Goal: Task Accomplishment & Management: Manage account settings

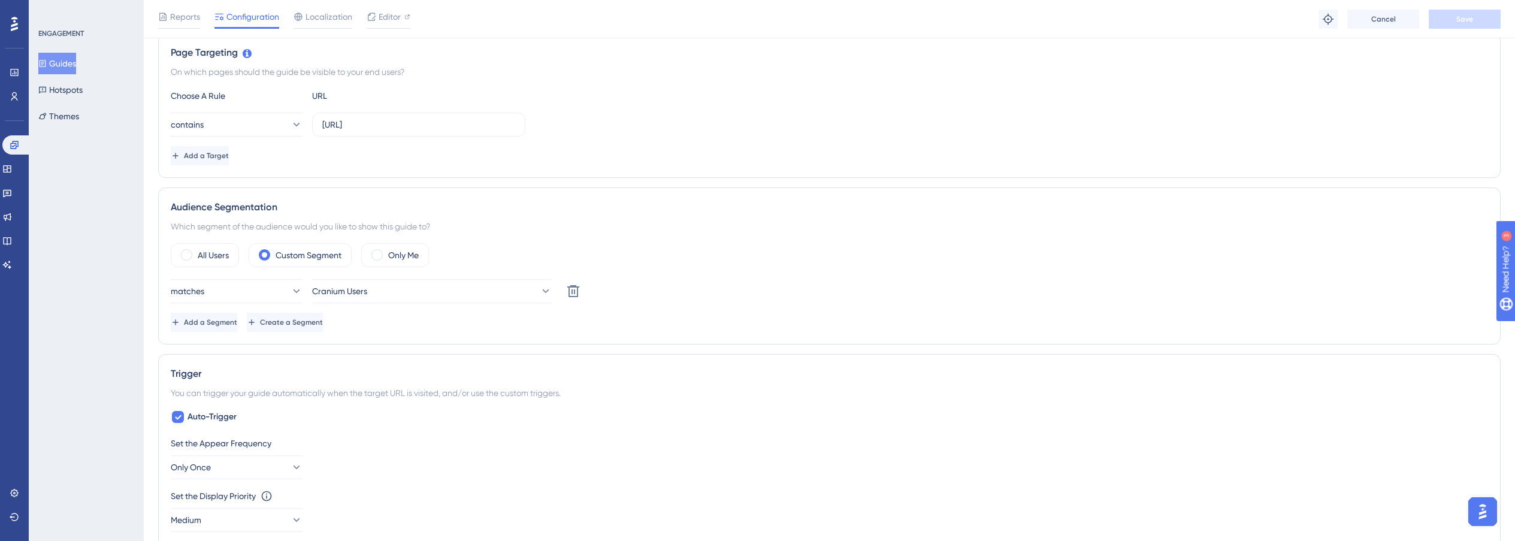
scroll to position [305, 0]
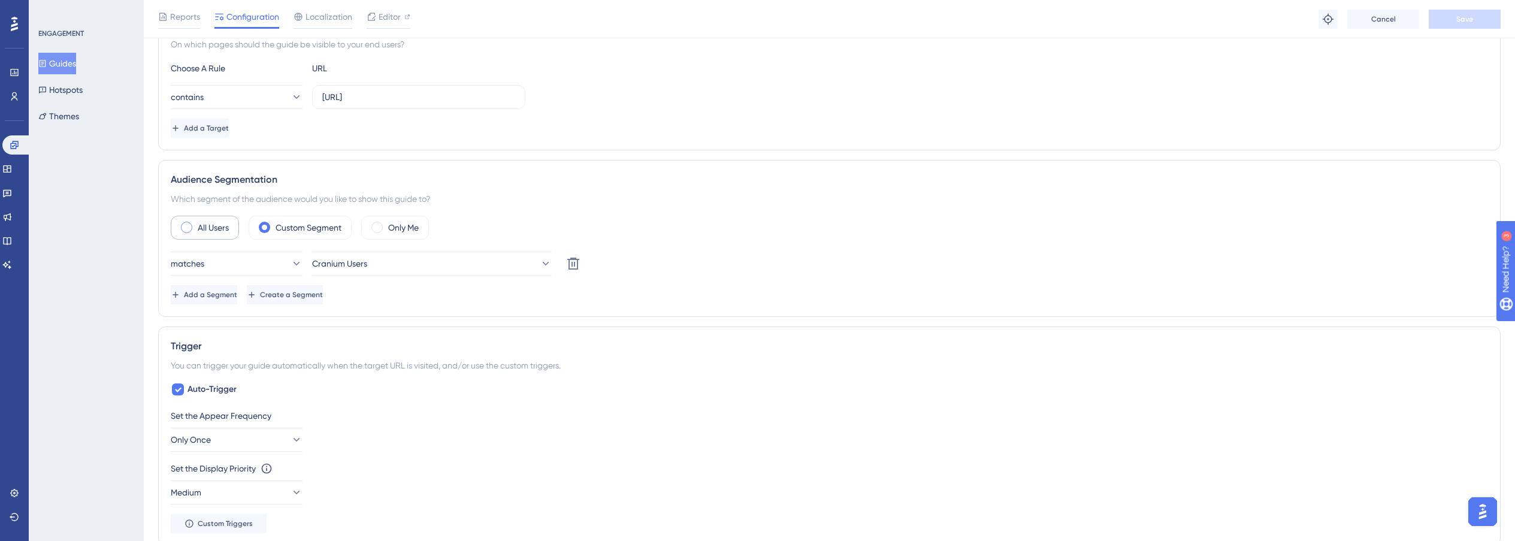
click at [205, 228] on label "All Users" at bounding box center [213, 227] width 31 height 14
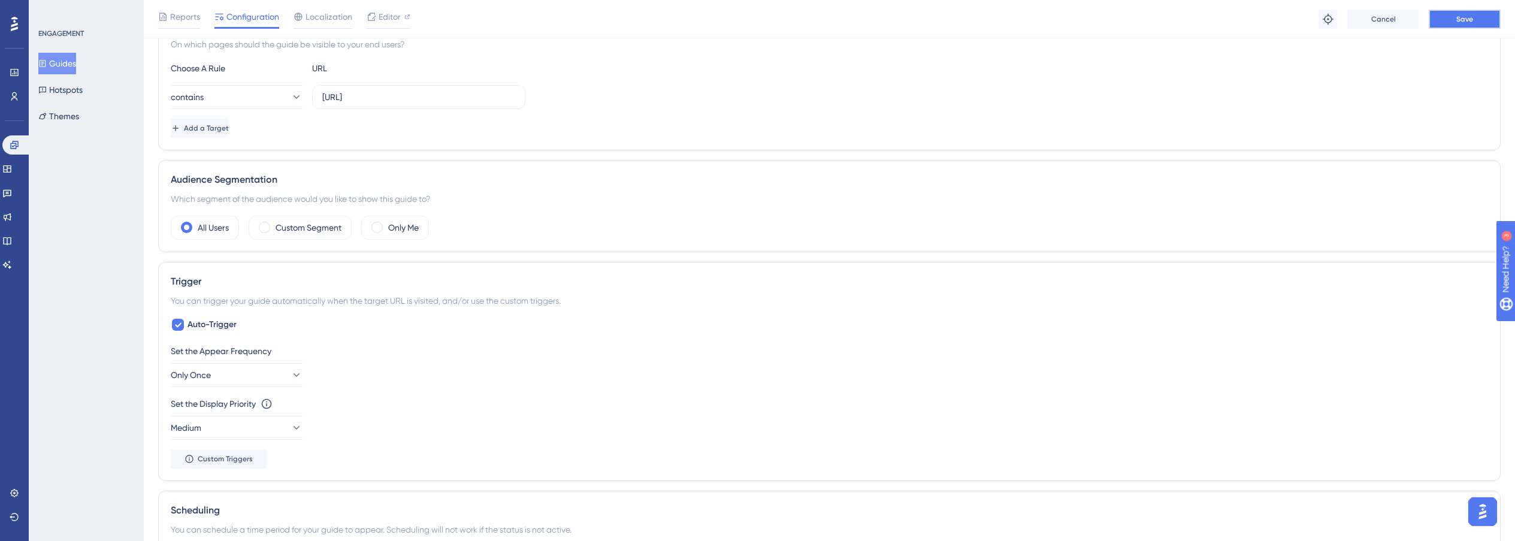
click at [1446, 16] on button "Save" at bounding box center [1464, 19] width 72 height 19
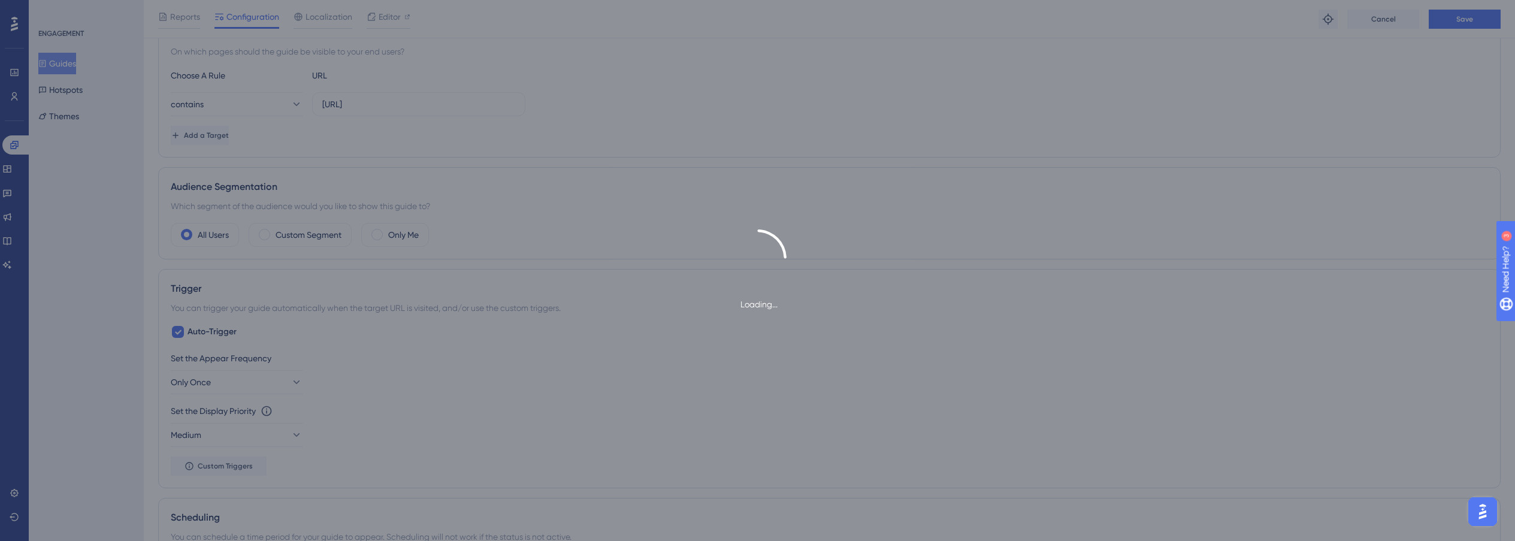
scroll to position [0, 0]
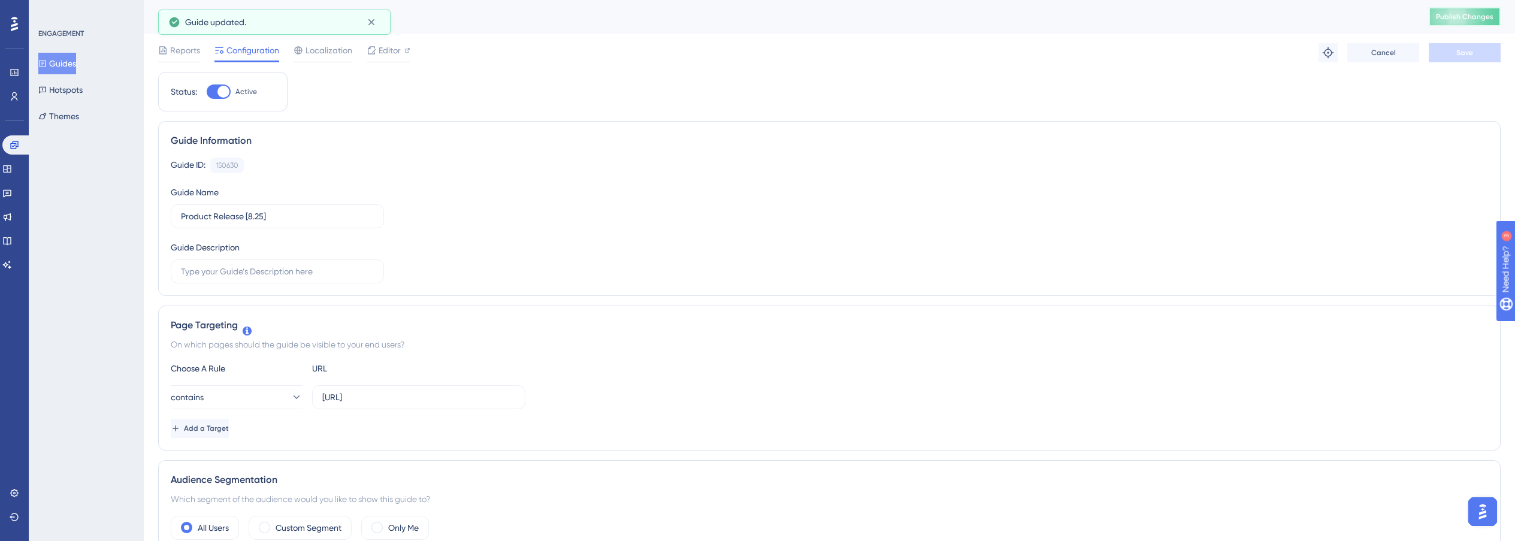
click at [1474, 12] on span "Publish Changes" at bounding box center [1464, 17] width 57 height 10
click at [16, 92] on icon at bounding box center [15, 97] width 10 height 10
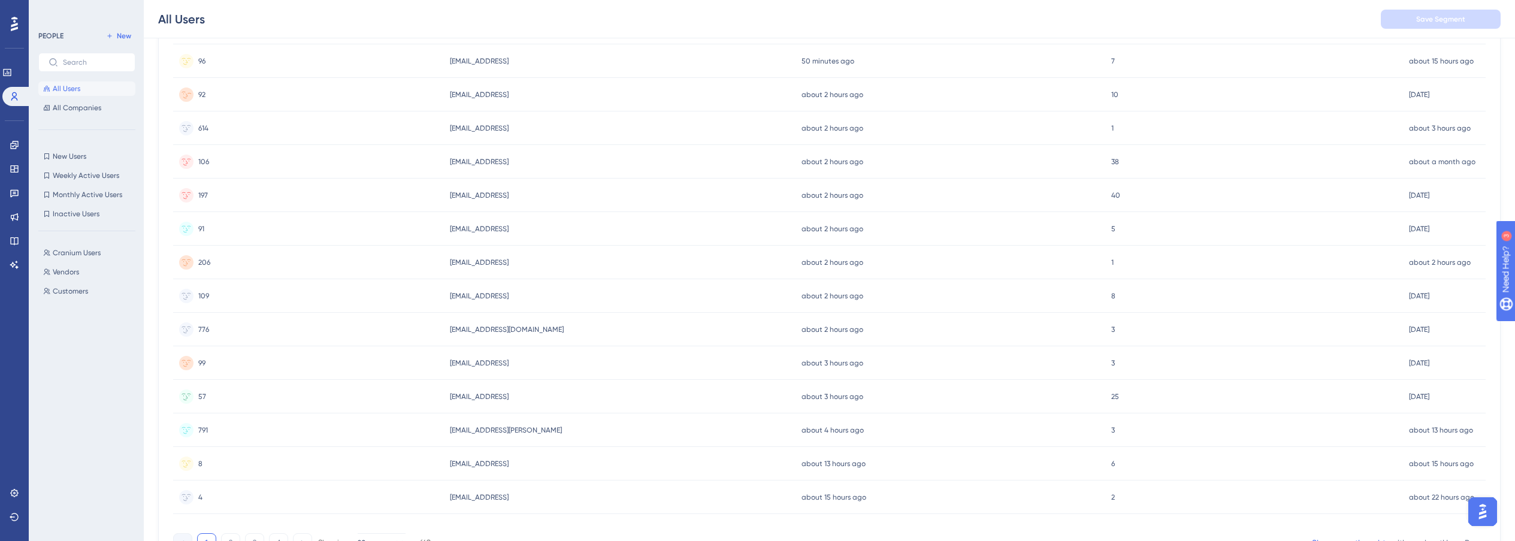
scroll to position [368, 0]
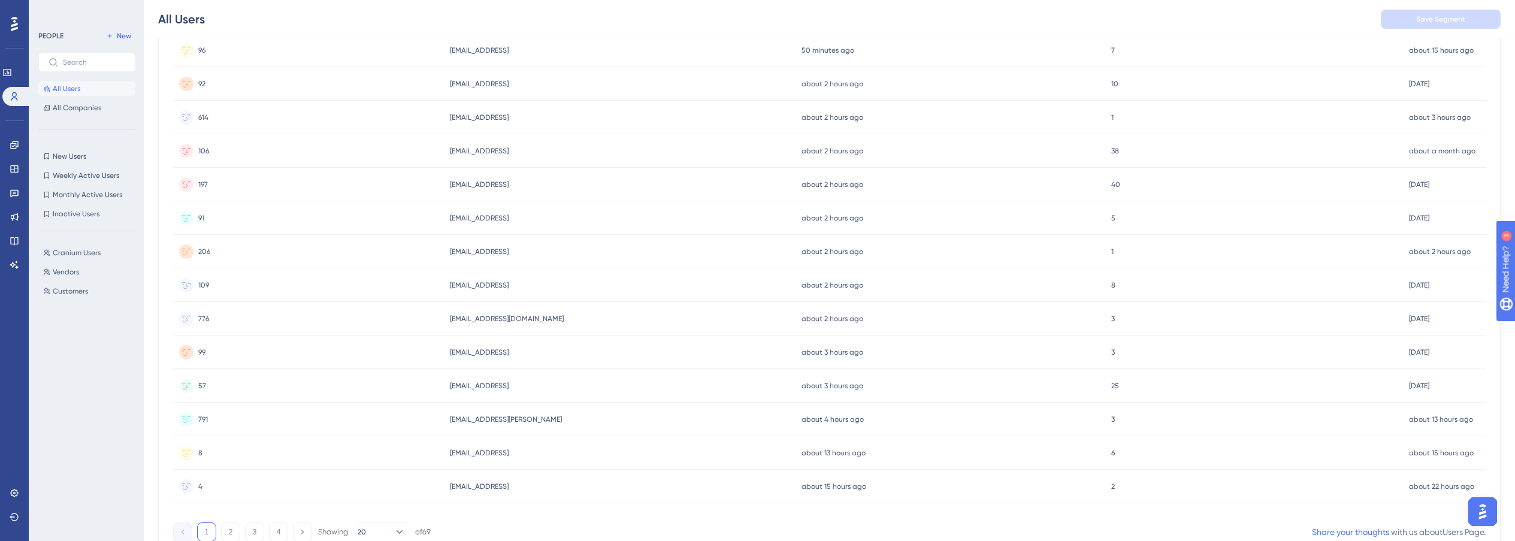
click at [459, 287] on span "[EMAIL_ADDRESS]" at bounding box center [479, 285] width 59 height 10
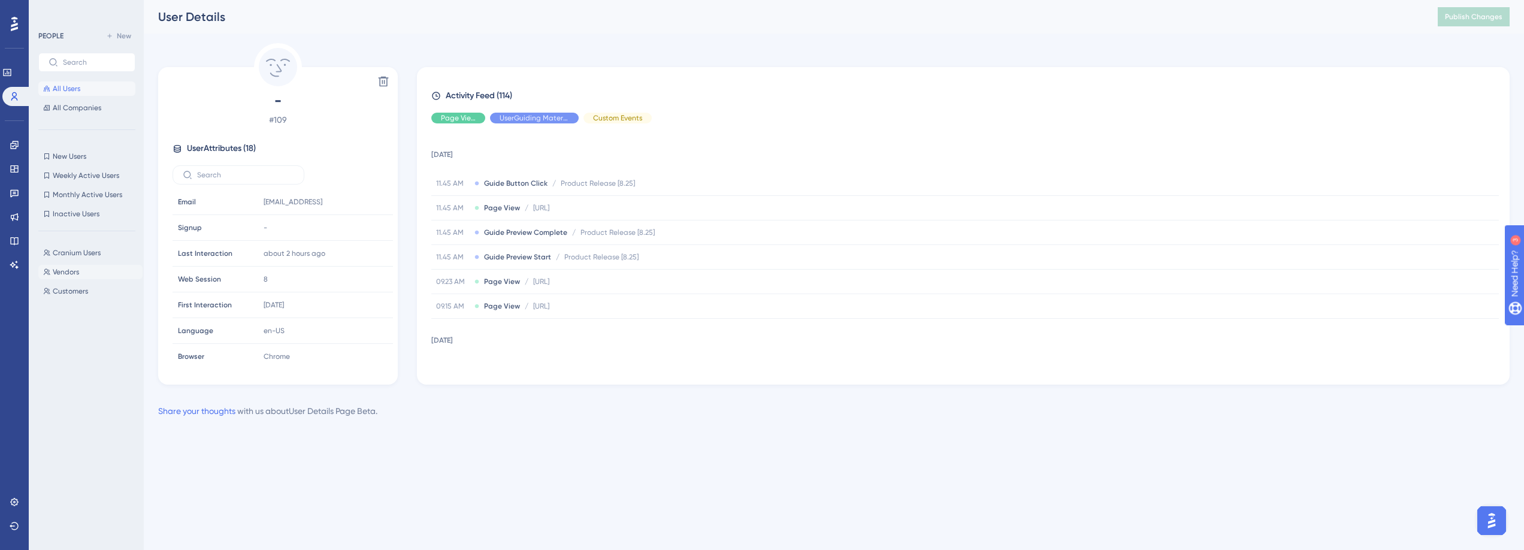
click at [92, 270] on button "Vendors Vendors" at bounding box center [90, 272] width 104 height 14
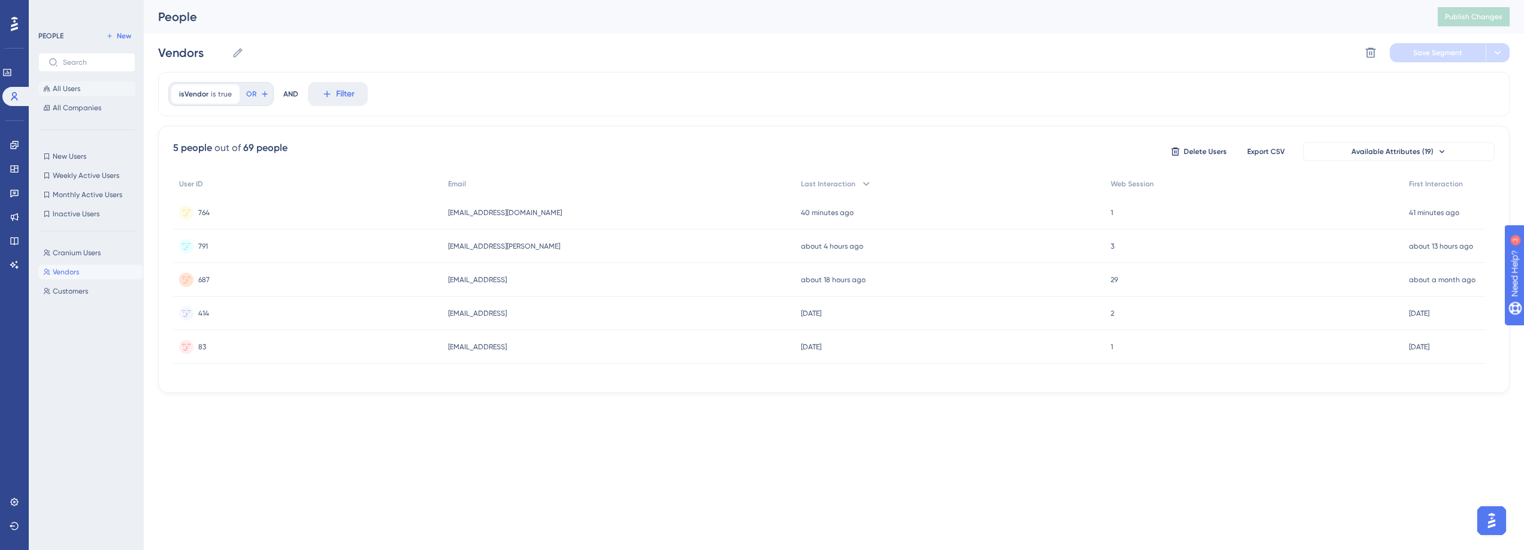
click at [92, 88] on button "All Users" at bounding box center [86, 88] width 97 height 14
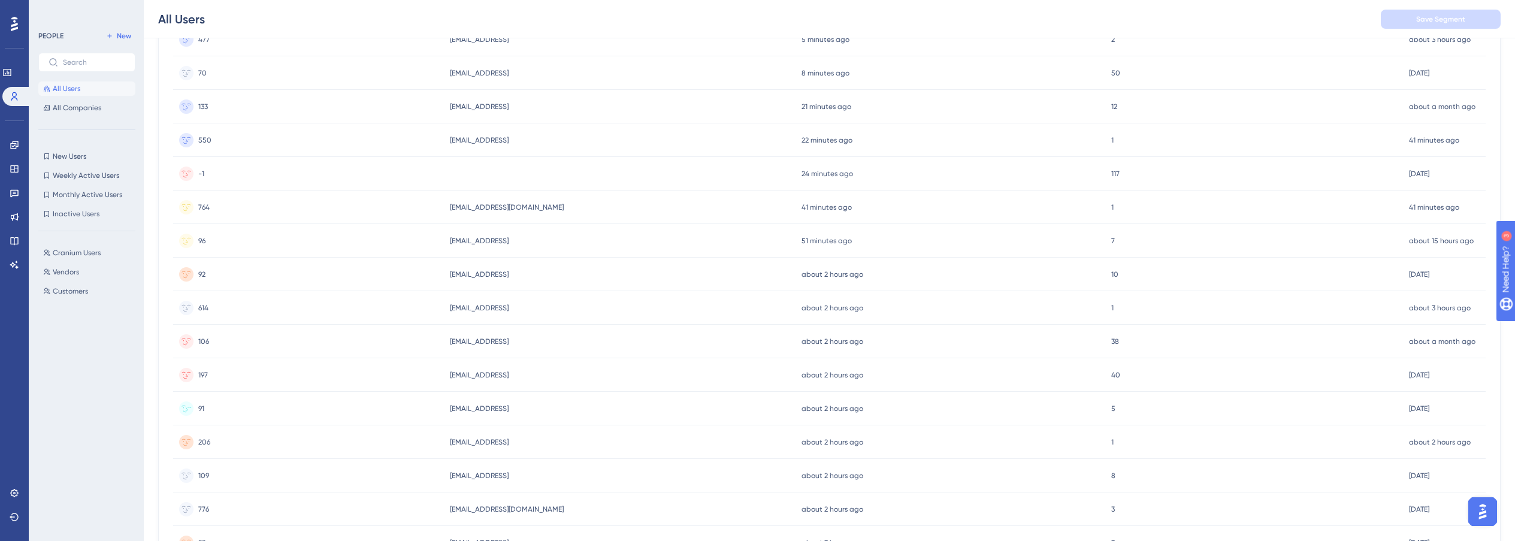
scroll to position [180, 0]
click at [464, 479] on div "[EMAIL_ADDRESS] [EMAIL_ADDRESS]" at bounding box center [620, 474] width 352 height 34
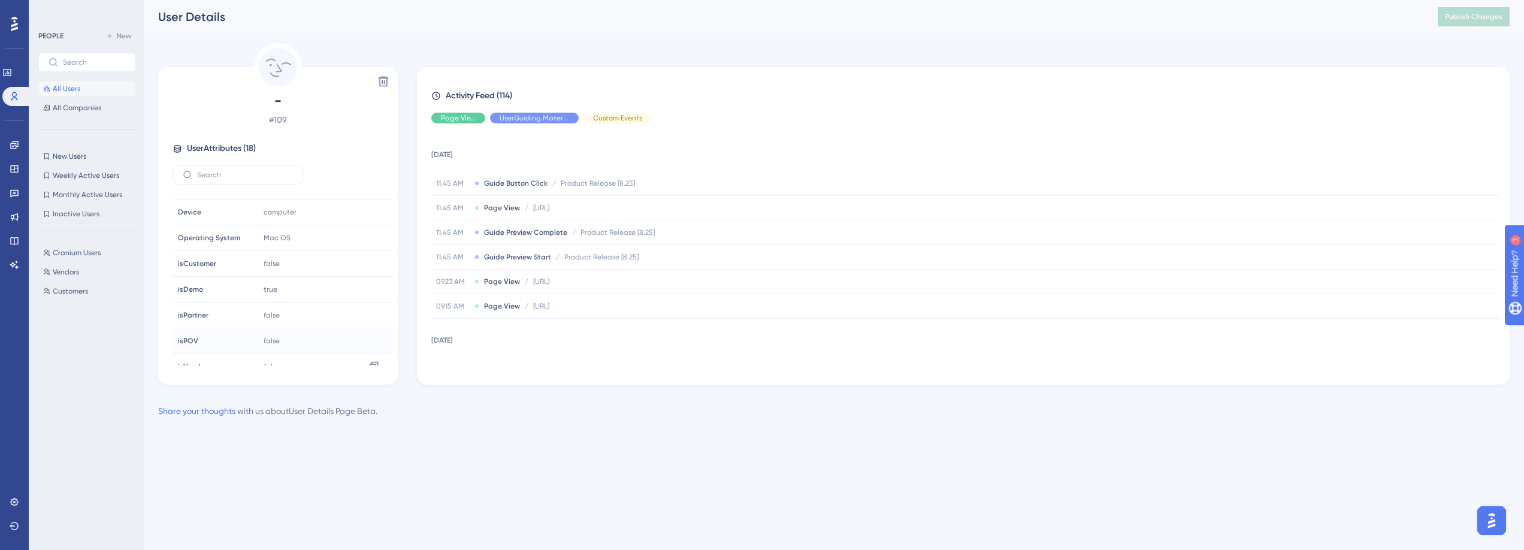
scroll to position [186, 0]
click at [284, 350] on div "false Copy false" at bounding box center [323, 350] width 129 height 24
click at [273, 245] on span "false" at bounding box center [272, 249] width 16 height 10
click at [264, 247] on span "false" at bounding box center [272, 249] width 16 height 10
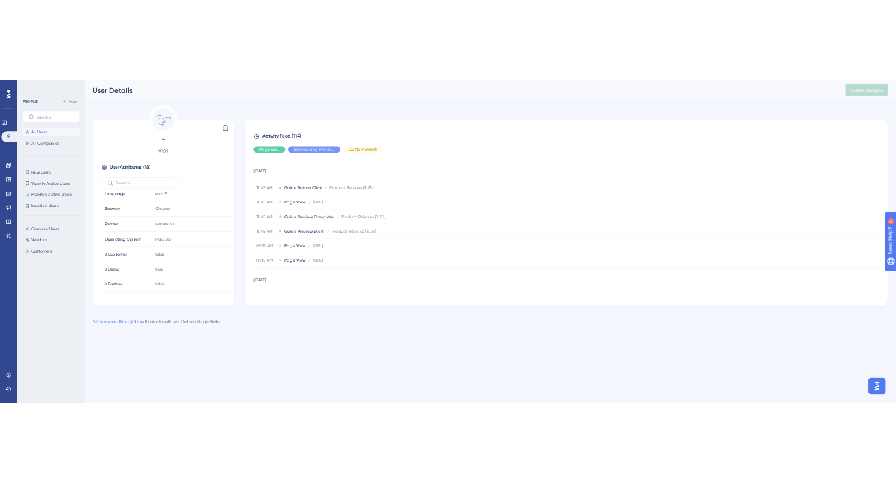
scroll to position [0, 0]
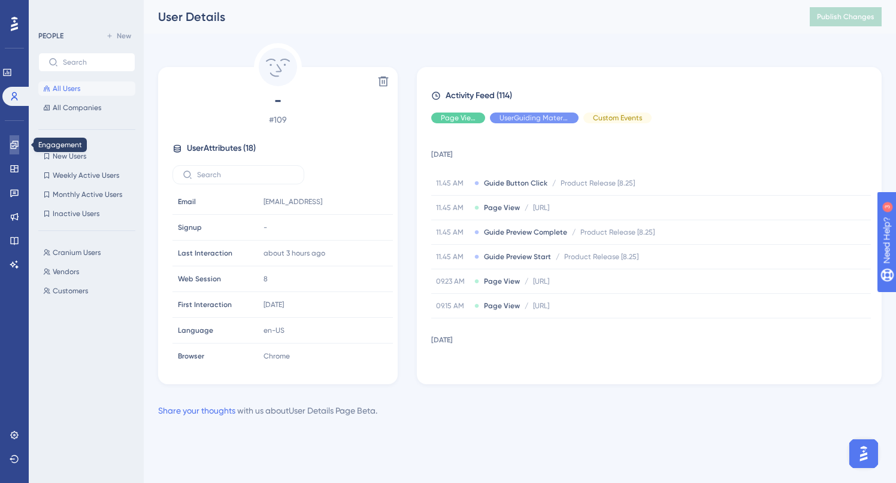
click at [19, 148] on link at bounding box center [15, 144] width 10 height 19
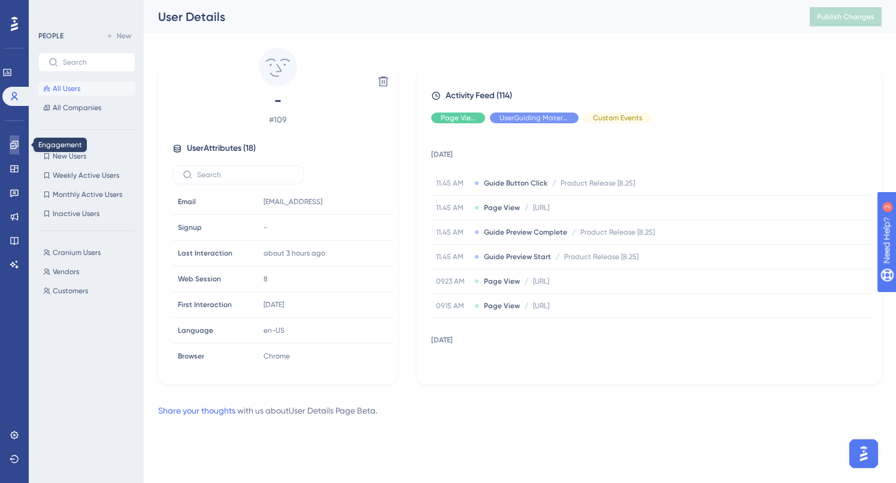
click at [10, 146] on link at bounding box center [15, 144] width 10 height 19
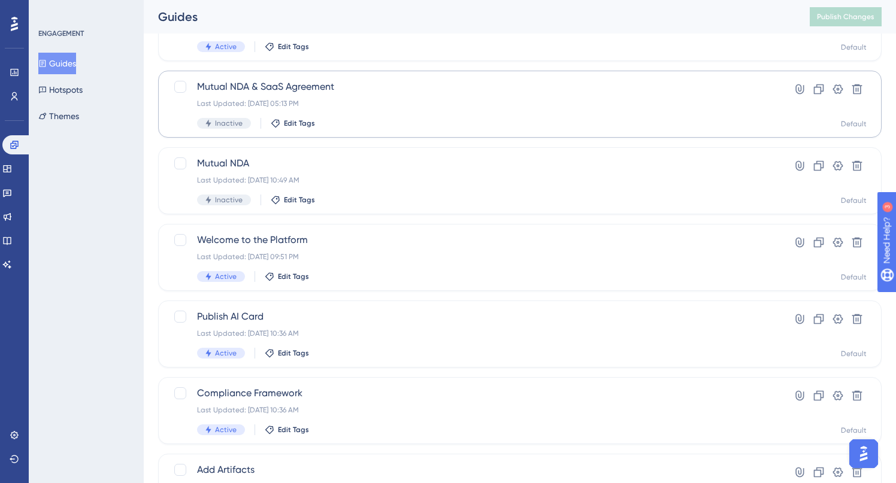
scroll to position [121, 0]
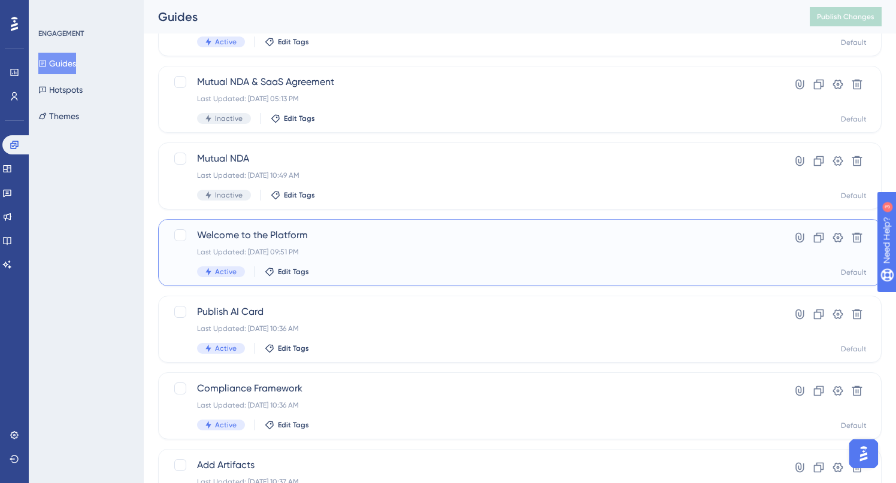
click at [346, 244] on div "Welcome to the Platform Last Updated: [DATE] 09:51 PM Active Edit Tags" at bounding box center [472, 252] width 550 height 49
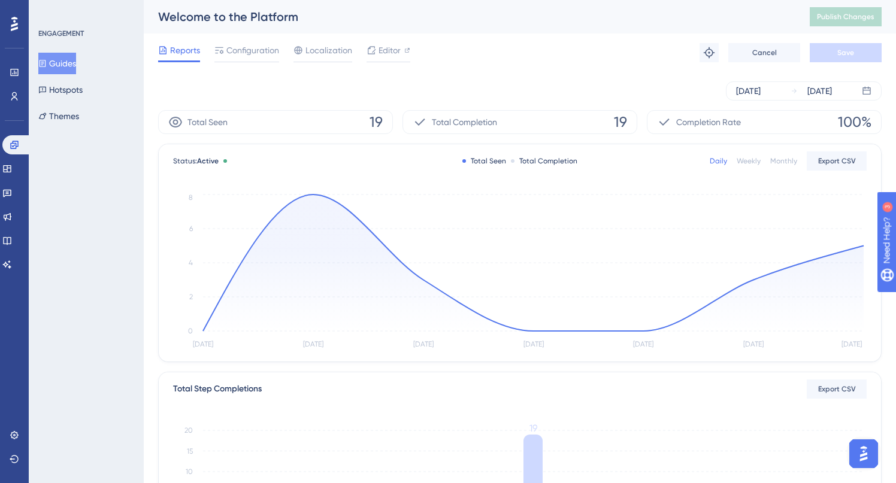
click at [69, 65] on button "Guides" at bounding box center [57, 64] width 38 height 22
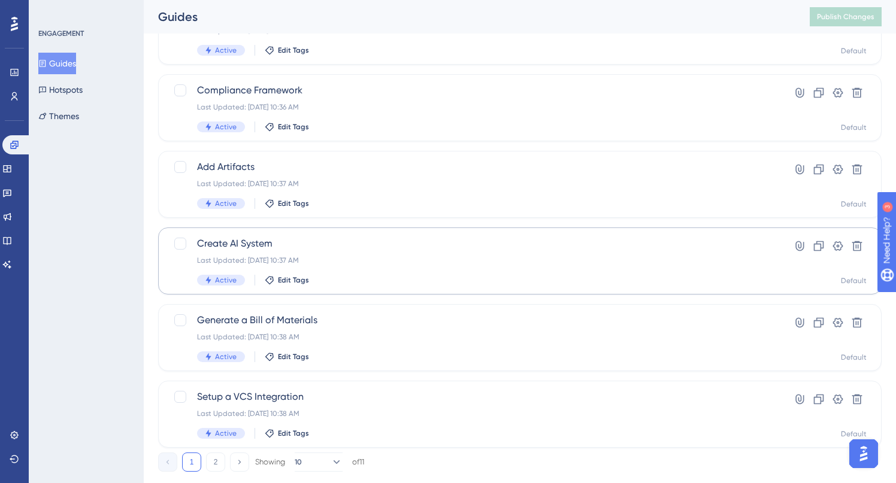
scroll to position [446, 0]
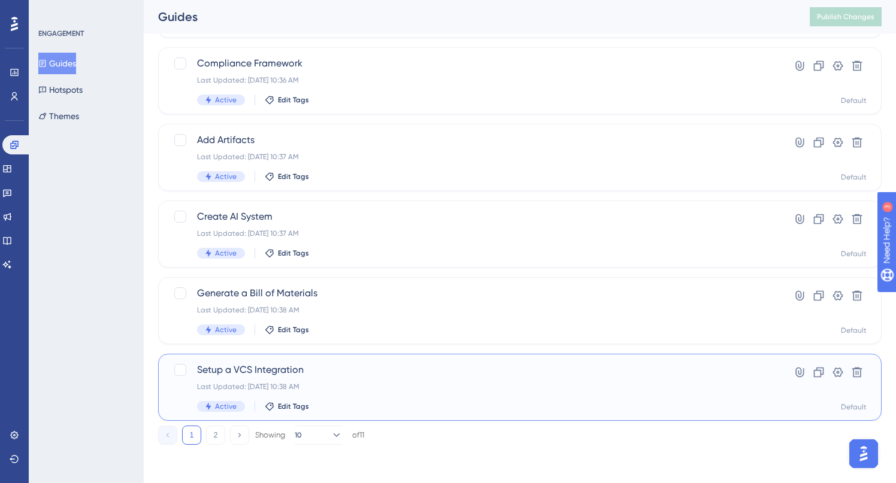
click at [368, 390] on div "Last Updated: [DATE] 10:38 AM" at bounding box center [472, 387] width 550 height 10
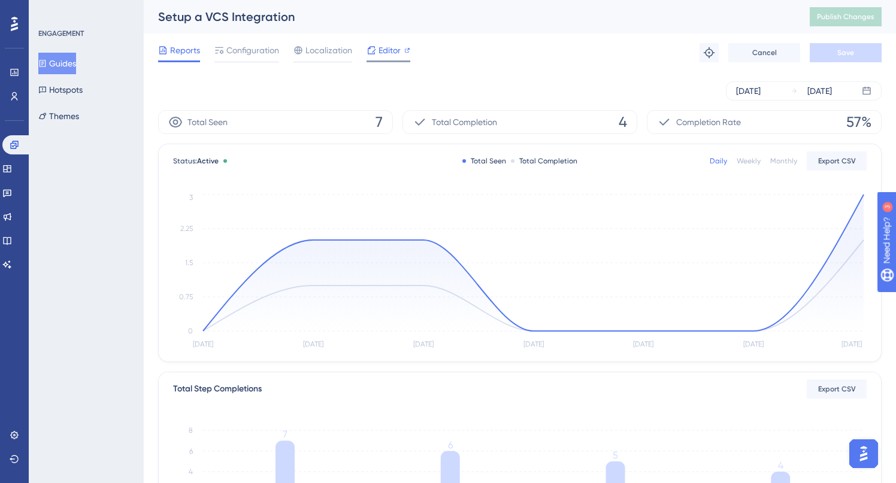
click at [375, 52] on icon at bounding box center [372, 51] width 10 height 10
